Goal: Navigation & Orientation: Find specific page/section

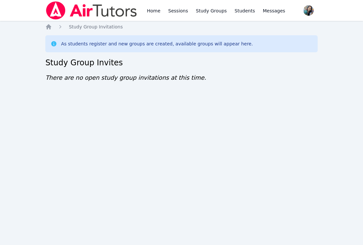
click at [146, 197] on div "Home Sessions Study Groups Students Messages Open user menu [PERSON_NAME] Open …" at bounding box center [181, 122] width 363 height 245
click at [270, 90] on div "Home Study Group Invitations As students register and new groups are created, a…" at bounding box center [181, 59] width 272 height 72
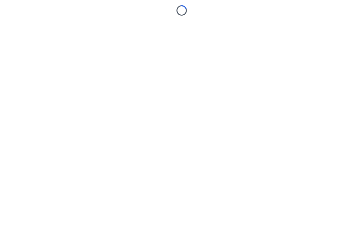
click at [42, 197] on body "Loading..." at bounding box center [181, 122] width 363 height 245
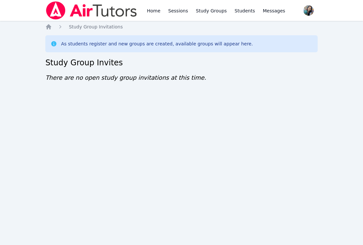
click at [28, 77] on div "Home Sessions Study Groups Students Messages Open user menu [PERSON_NAME] Open …" at bounding box center [181, 122] width 363 height 245
click at [14, 129] on div "Home Sessions Study Groups Students Messages Open user menu Sokha Lee Open main…" at bounding box center [181, 122] width 363 height 245
click at [183, 221] on div "Home Sessions Study Groups Students Messages Open user menu Sokha Lee Open main…" at bounding box center [181, 122] width 363 height 245
click at [165, 228] on div "Home Sessions Study Groups Students Messages Open user menu Sokha Lee Open main…" at bounding box center [181, 122] width 363 height 245
